Goal: Information Seeking & Learning: Find specific fact

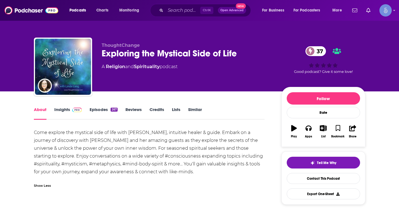
click at [43, 184] on div "Show Less" at bounding box center [42, 184] width 17 height 5
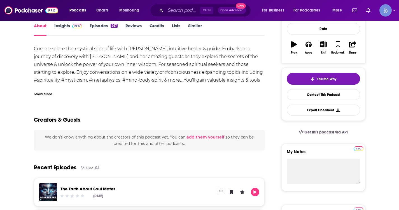
scroll to position [84, 0]
click at [46, 92] on div "Show More" at bounding box center [43, 92] width 18 height 5
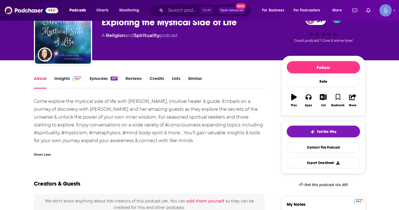
scroll to position [0, 0]
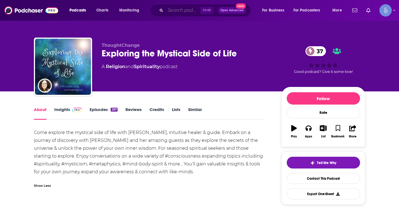
click at [186, 6] on input "Search podcasts, credits, & more..." at bounding box center [182, 10] width 35 height 9
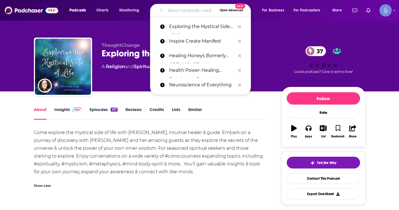
paste input "[PERSON_NAME]"
type input "[PERSON_NAME]"
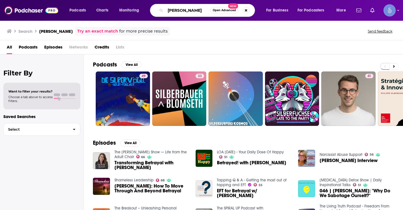
click at [183, 10] on input "[PERSON_NAME]" at bounding box center [187, 10] width 45 height 9
paste input "[PERSON_NAME]"
type input "[PERSON_NAME]"
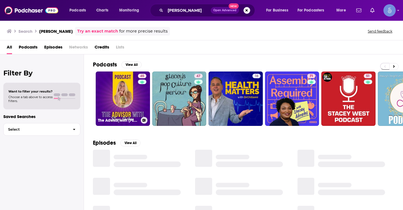
click at [127, 92] on link "45 The Advisor with [PERSON_NAME]" at bounding box center [123, 98] width 54 height 54
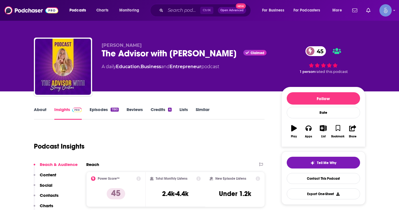
click at [44, 113] on link "About" at bounding box center [40, 113] width 13 height 13
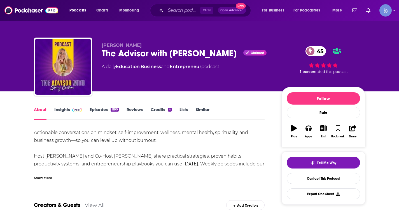
click at [46, 172] on div "Show More" at bounding box center [149, 175] width 231 height 10
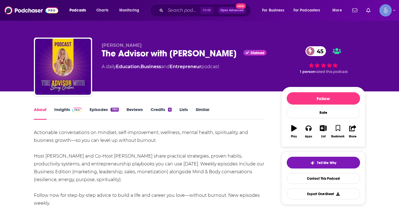
click at [73, 107] on img at bounding box center [77, 109] width 10 height 4
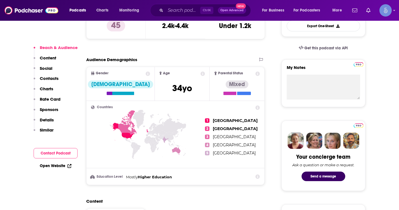
scroll to position [168, 0]
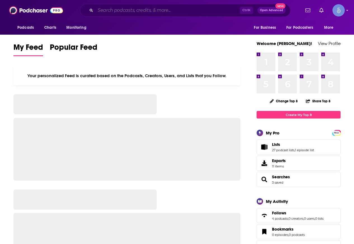
click at [142, 7] on input "Search podcasts, credits, & more..." at bounding box center [167, 10] width 144 height 9
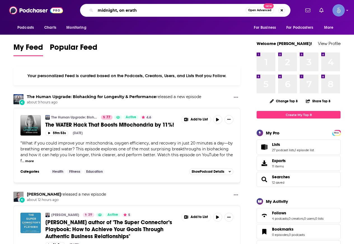
type input "midnight, on erath"
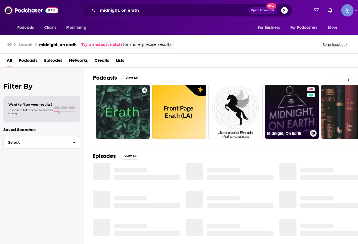
click at [296, 112] on link "48 Midnight, On Earth" at bounding box center [292, 112] width 54 height 54
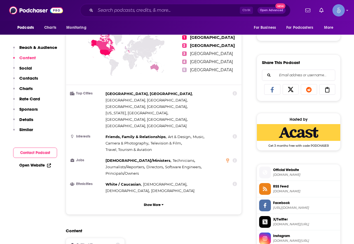
scroll to position [252, 0]
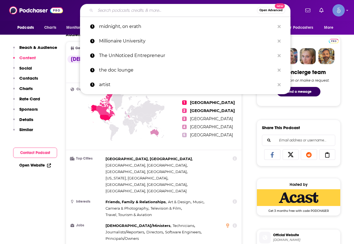
click at [172, 9] on input "Search podcasts, credits, & more..." at bounding box center [175, 10] width 161 height 9
paste input "From Betrayal To Breakthrough"
type input "From Betrayal To Breakthrough"
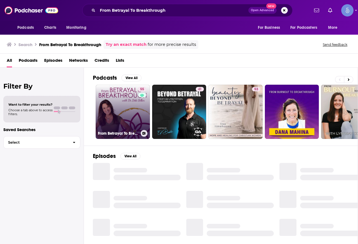
click at [130, 108] on link "55 From Betrayal To Breakthrough" at bounding box center [123, 112] width 54 height 54
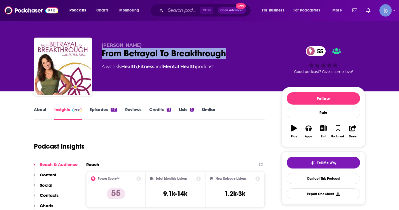
drag, startPoint x: 240, startPoint y: 51, endPoint x: 95, endPoint y: 52, distance: 145.2
click at [95, 52] on div "Dr. Debi Silber From Betrayal To Breakthrough 55 A weekly Health , Fitness and …" at bounding box center [199, 67] width 331 height 60
copy h2 "From Betrayal To Breakthrough"
drag, startPoint x: 139, startPoint y: 46, endPoint x: 101, endPoint y: 45, distance: 38.3
click at [101, 45] on div "Dr. Debi Silber From Betrayal To Breakthrough 55 A weekly Health , Fitness and …" at bounding box center [199, 67] width 331 height 60
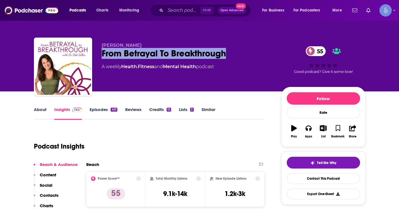
copy span "Dr. Debi Silber"
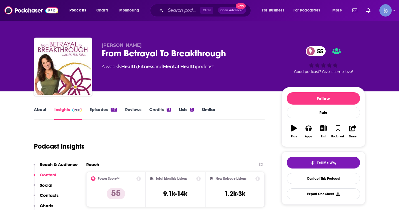
click at [239, 52] on div "From Betrayal To Breakthrough 55" at bounding box center [187, 53] width 171 height 11
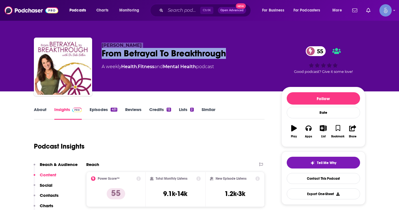
drag, startPoint x: 238, startPoint y: 51, endPoint x: 102, endPoint y: 40, distance: 136.4
click at [102, 40] on div "Dr. Debi Silber From Betrayal To Breakthrough 55 A weekly Health , Fitness and …" at bounding box center [199, 67] width 331 height 60
copy div "Dr. Debi Silber From Betrayal To Breakthrough"
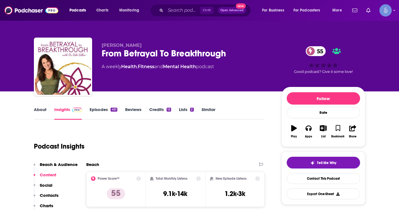
click at [158, 73] on div "Dr. Debi Silber From Betrayal To Breakthrough 55 A weekly Health , Fitness and …" at bounding box center [187, 65] width 171 height 45
click at [158, 8] on div "Ctrl K Open Advanced New" at bounding box center [200, 10] width 101 height 13
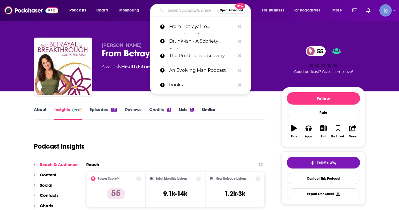
click at [174, 8] on input "Search podcasts, credits, & more..." at bounding box center [191, 10] width 52 height 9
paste input "The Advisor with [PERSON_NAME]"
type input "The Advisor with [PERSON_NAME]"
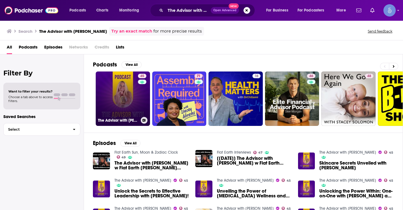
click at [124, 94] on link "45 The Advisor with [PERSON_NAME]" at bounding box center [123, 98] width 54 height 54
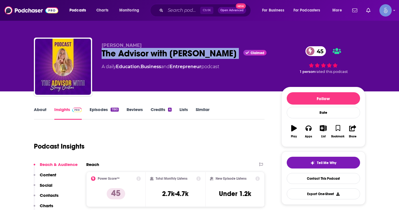
drag, startPoint x: 100, startPoint y: 53, endPoint x: 236, endPoint y: 51, distance: 136.0
click at [236, 51] on div "Stacey Chillemi The Advisor with Stacey Chillemi Claimed 45 A daily Education ,…" at bounding box center [199, 67] width 331 height 60
copy div "The Advisor with [PERSON_NAME]"
drag, startPoint x: 144, startPoint y: 44, endPoint x: 101, endPoint y: 44, distance: 43.1
click at [101, 44] on div "Stacey Chillemi The Advisor with Stacey Chillemi Claimed 45 A daily Education ,…" at bounding box center [199, 67] width 331 height 60
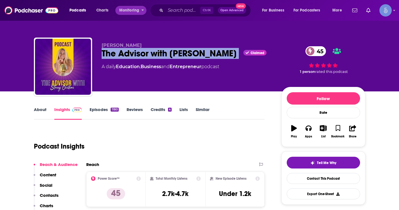
copy span "[PERSON_NAME]"
